Goal: Navigation & Orientation: Understand site structure

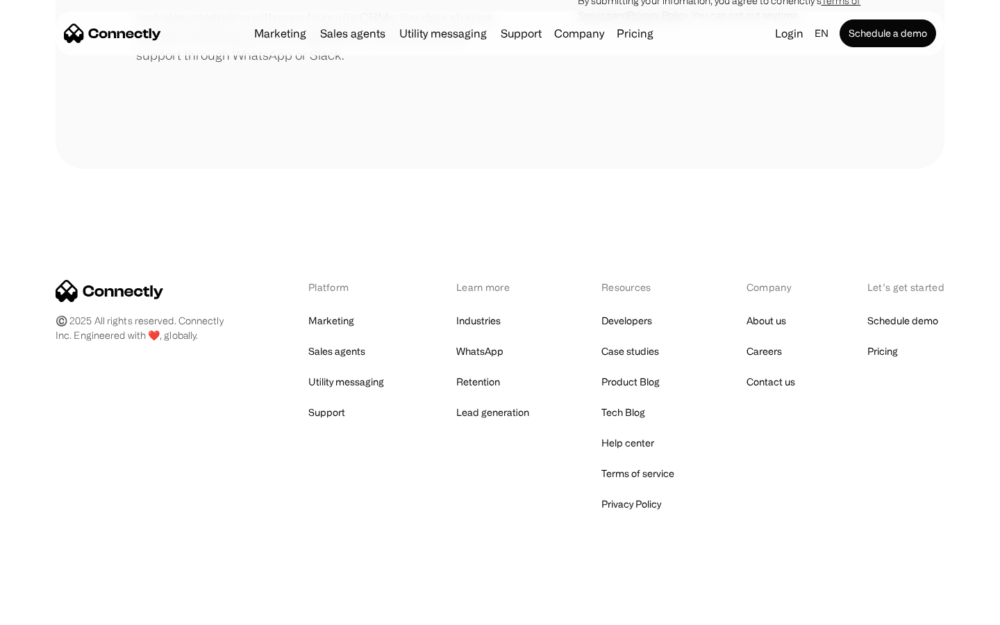
scroll to position [645, 0]
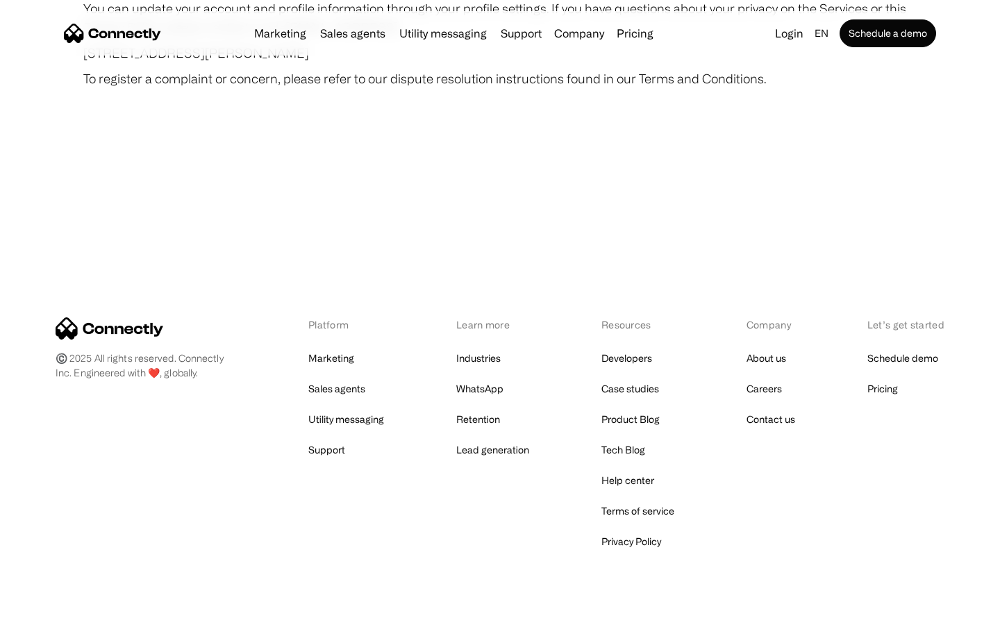
scroll to position [8083, 0]
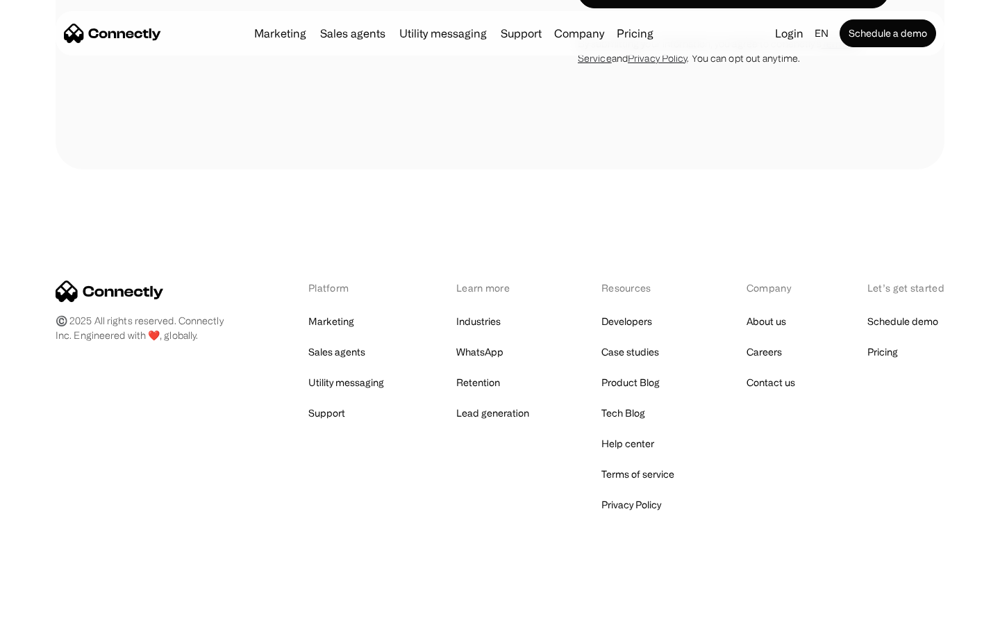
scroll to position [3659, 0]
